Goal: Feedback & Contribution: Leave review/rating

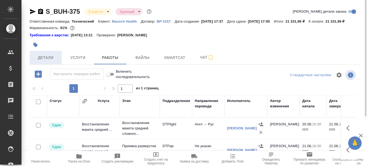
click at [53, 61] on span "Детали" at bounding box center [46, 57] width 26 height 7
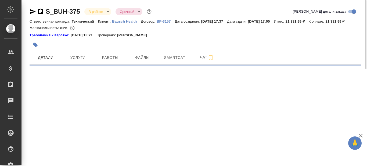
select select "RU"
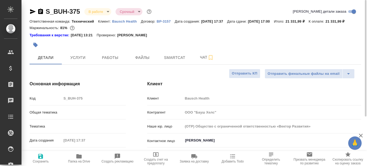
type textarea "x"
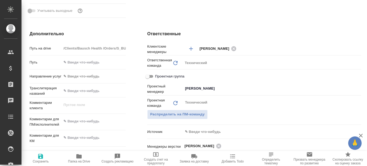
scroll to position [401, 0]
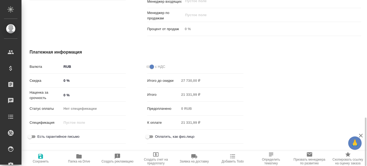
type textarea "x"
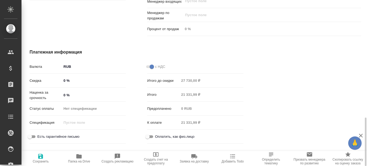
type textarea "x"
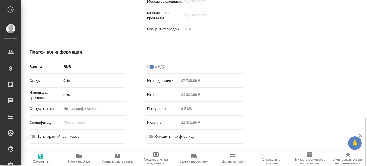
type textarea "x"
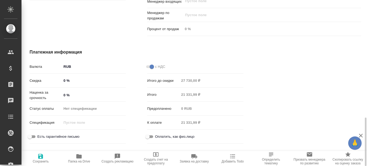
type textarea "x"
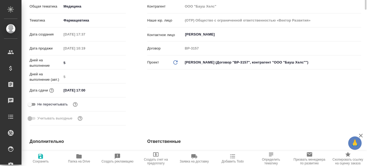
scroll to position [0, 0]
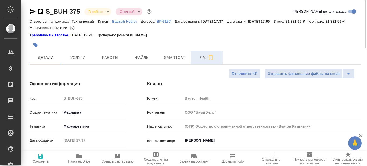
click at [201, 61] on span "Чат" at bounding box center [207, 57] width 26 height 7
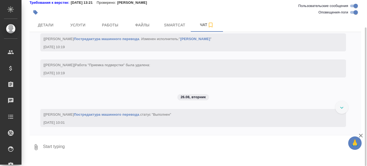
scroll to position [2123, 0]
click at [74, 155] on textarea at bounding box center [201, 147] width 318 height 18
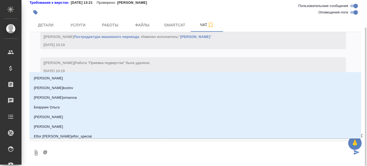
type textarea "@Б"
type input "Б"
type textarea "@Бе"
type input "Бе"
type textarea "@Бел"
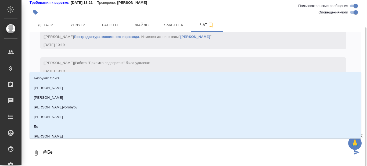
type input "Бел"
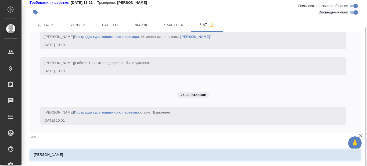
click at [72, 152] on li "[PERSON_NAME]" at bounding box center [195, 155] width 331 height 10
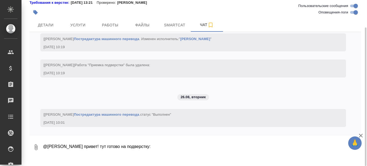
paste textarea "[URL][DOMAIN_NAME]"
type textarea "@[PERSON_NAME] привет! тут готово на подверстку: [URL][DOMAIN_NAME]"
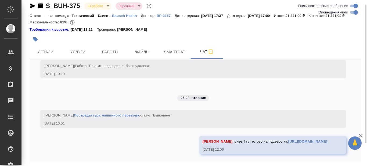
scroll to position [32, 0]
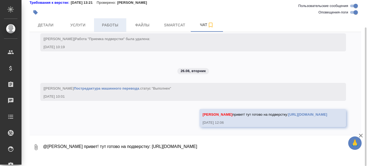
click at [114, 28] on span "Работы" at bounding box center [110, 25] width 26 height 7
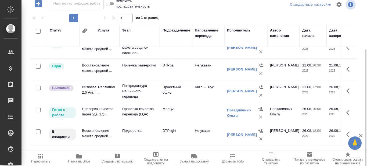
scroll to position [14, 0]
click at [346, 92] on icon "button" at bounding box center [347, 90] width 3 height 5
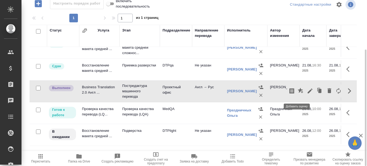
click at [298, 93] on icon "button" at bounding box center [300, 90] width 5 height 5
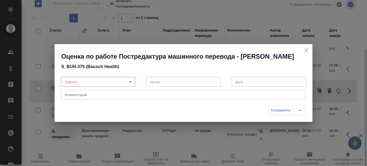
click at [130, 81] on body "🙏 .cls-1 fill:#fff; AWATERA Prazdnichnykh [PERSON_NAME] Спецификации Заказы 0 Ч…" at bounding box center [183, 83] width 367 height 166
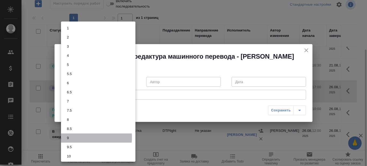
click at [67, 137] on button "9" at bounding box center [67, 138] width 5 height 6
type input "9"
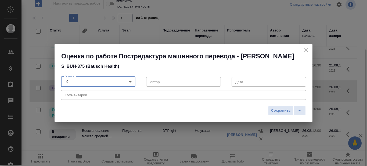
click at [100, 93] on textarea at bounding box center [183, 95] width 237 height 4
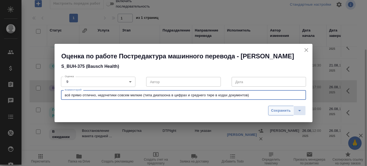
type textarea "всё прямо отлично, недочетики совсем мелкие (типа диапазона в цифрах и среднего…"
click at [285, 109] on span "Сохранить" at bounding box center [281, 110] width 20 height 6
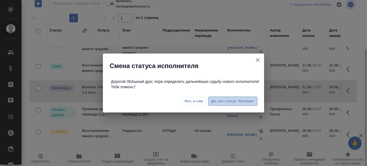
click at [224, 100] on span "Да, его статус 'Активен'" at bounding box center [232, 101] width 43 height 6
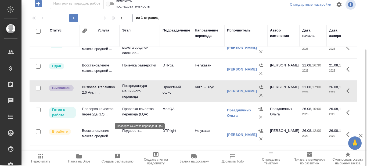
click at [142, 114] on p "Проверка качества перевода (LQA)" at bounding box center [139, 111] width 35 height 11
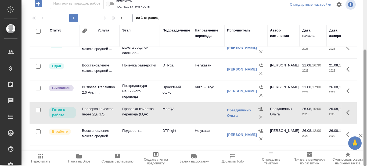
scroll to position [0, 0]
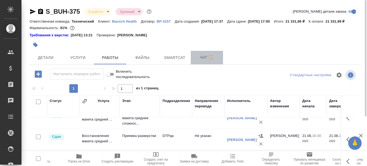
click at [204, 61] on span "Чат" at bounding box center [207, 57] width 26 height 7
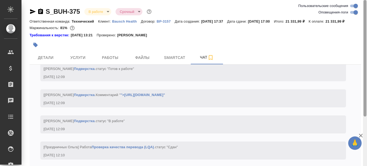
scroll to position [32, 0]
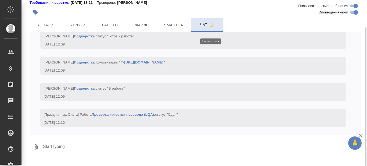
click at [210, 28] on icon "button" at bounding box center [210, 25] width 6 height 6
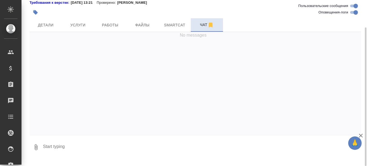
scroll to position [0, 0]
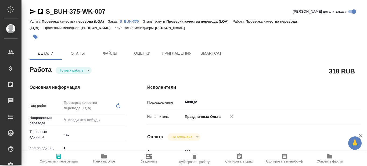
type textarea "x"
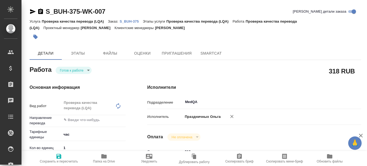
type textarea "x"
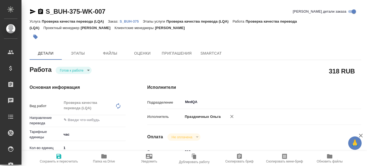
type textarea "x"
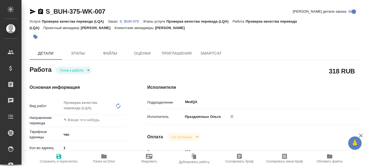
click at [89, 69] on body "🙏 .cls-1 fill:#fff; AWATERA Prazdnichnykh Olga Клиенты Спецификации Заказы 0 Ча…" at bounding box center [183, 83] width 367 height 166
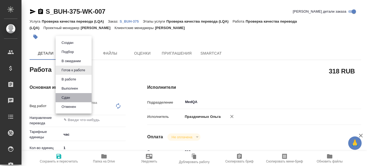
click at [72, 96] on li "Сдан" at bounding box center [74, 97] width 36 height 9
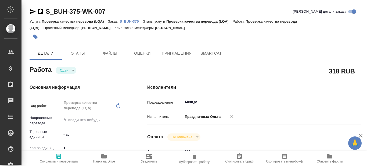
type textarea "x"
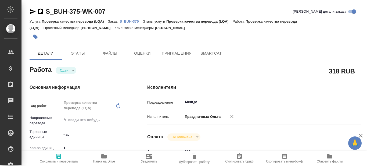
type textarea "x"
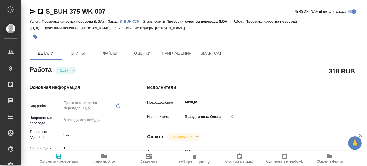
type textarea "x"
